Goal: Find specific page/section: Find specific page/section

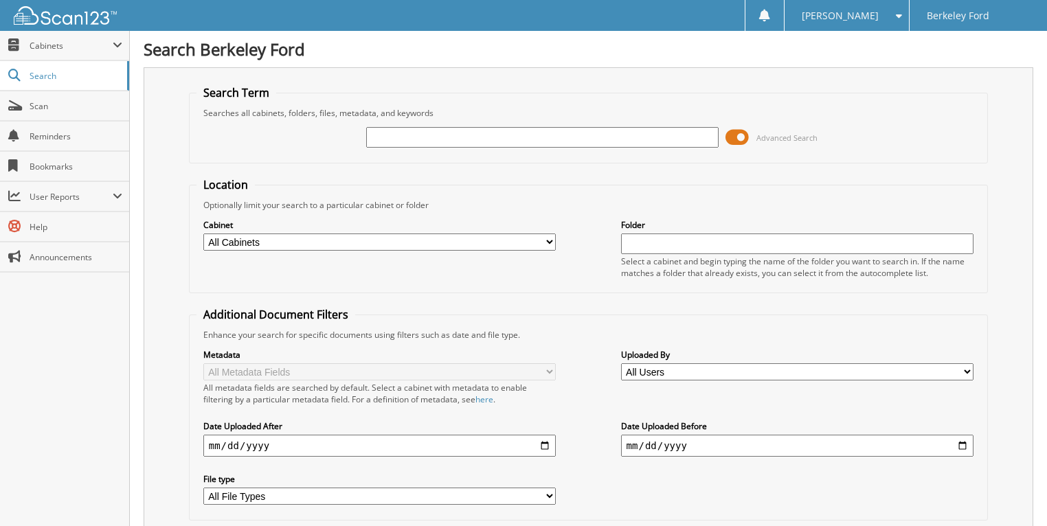
click at [495, 239] on select "All Cabinets ACCOUNTS PAYABLE ACCOUNTS RECEIVABLE CAR DEALS DAILY DEPOSITS SERV…" at bounding box center [379, 242] width 353 height 17
select select "48622"
click at [203, 234] on select "All Cabinets ACCOUNTS PAYABLE ACCOUNTS RECEIVABLE CAR DEALS DAILY DEPOSITS SERV…" at bounding box center [379, 242] width 353 height 17
click at [399, 137] on input "text" at bounding box center [542, 137] width 353 height 21
click at [385, 137] on input "text" at bounding box center [542, 137] width 353 height 21
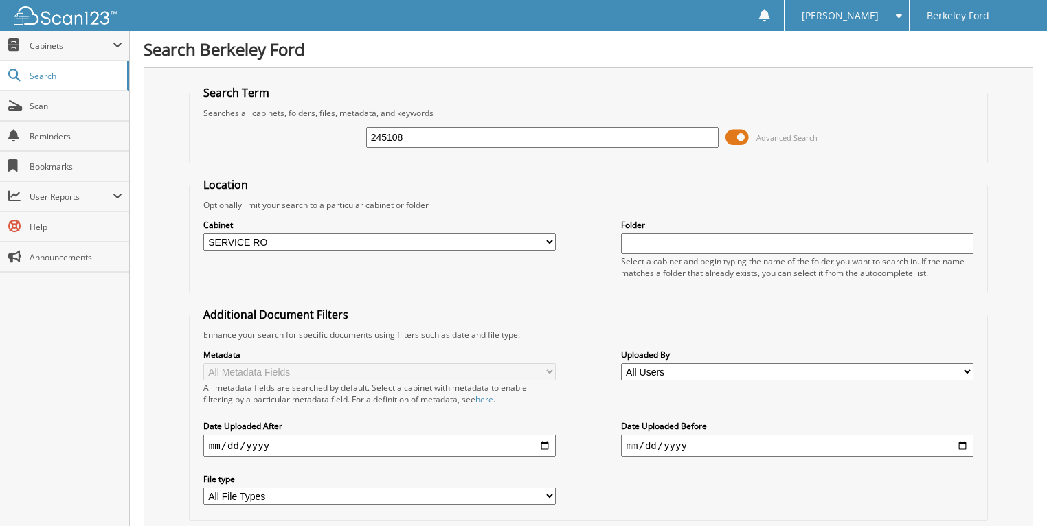
type input "245108"
click at [642, 242] on input "text" at bounding box center [797, 244] width 353 height 21
type input "245108"
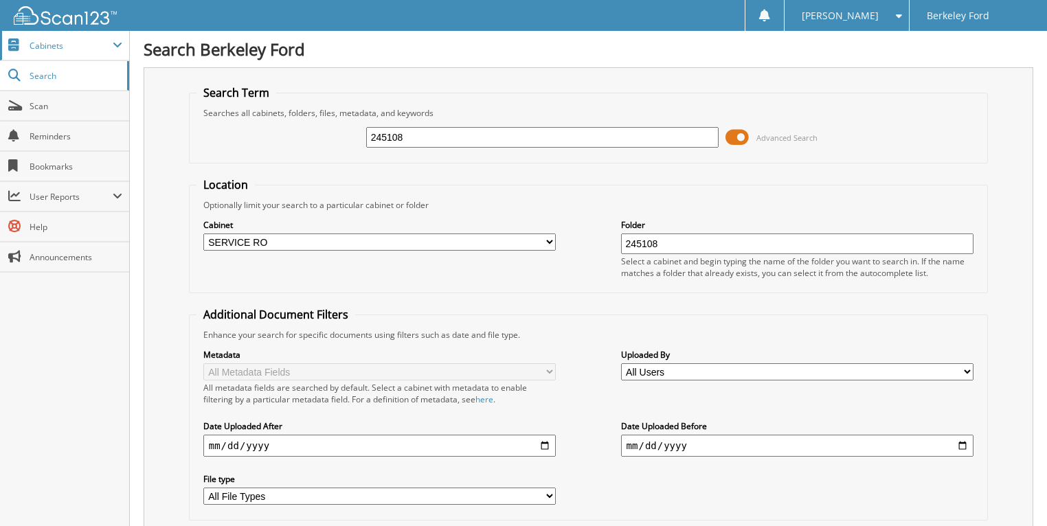
click at [58, 47] on span "Cabinets" at bounding box center [71, 46] width 83 height 12
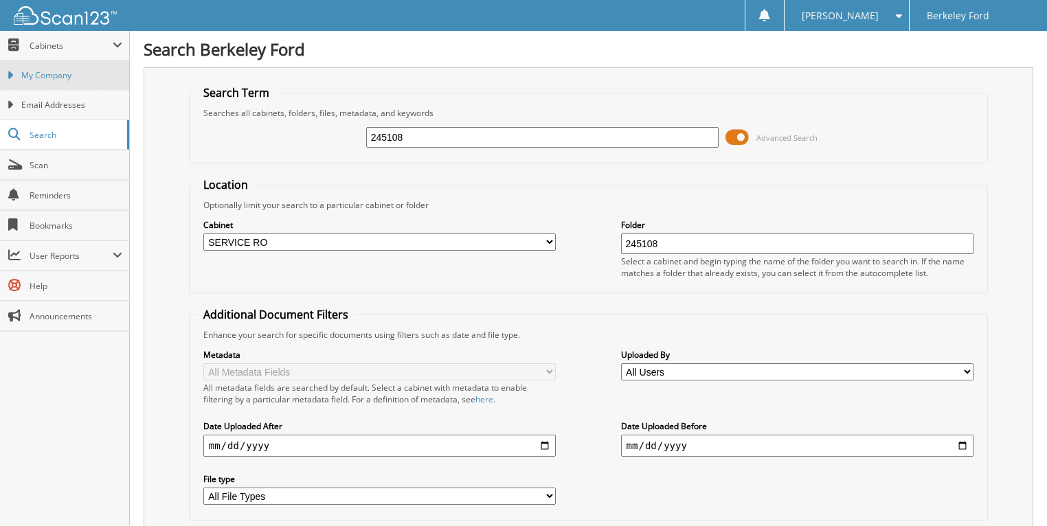
click at [65, 75] on span "My Company" at bounding box center [71, 75] width 101 height 12
